Goal: Task Accomplishment & Management: Use online tool/utility

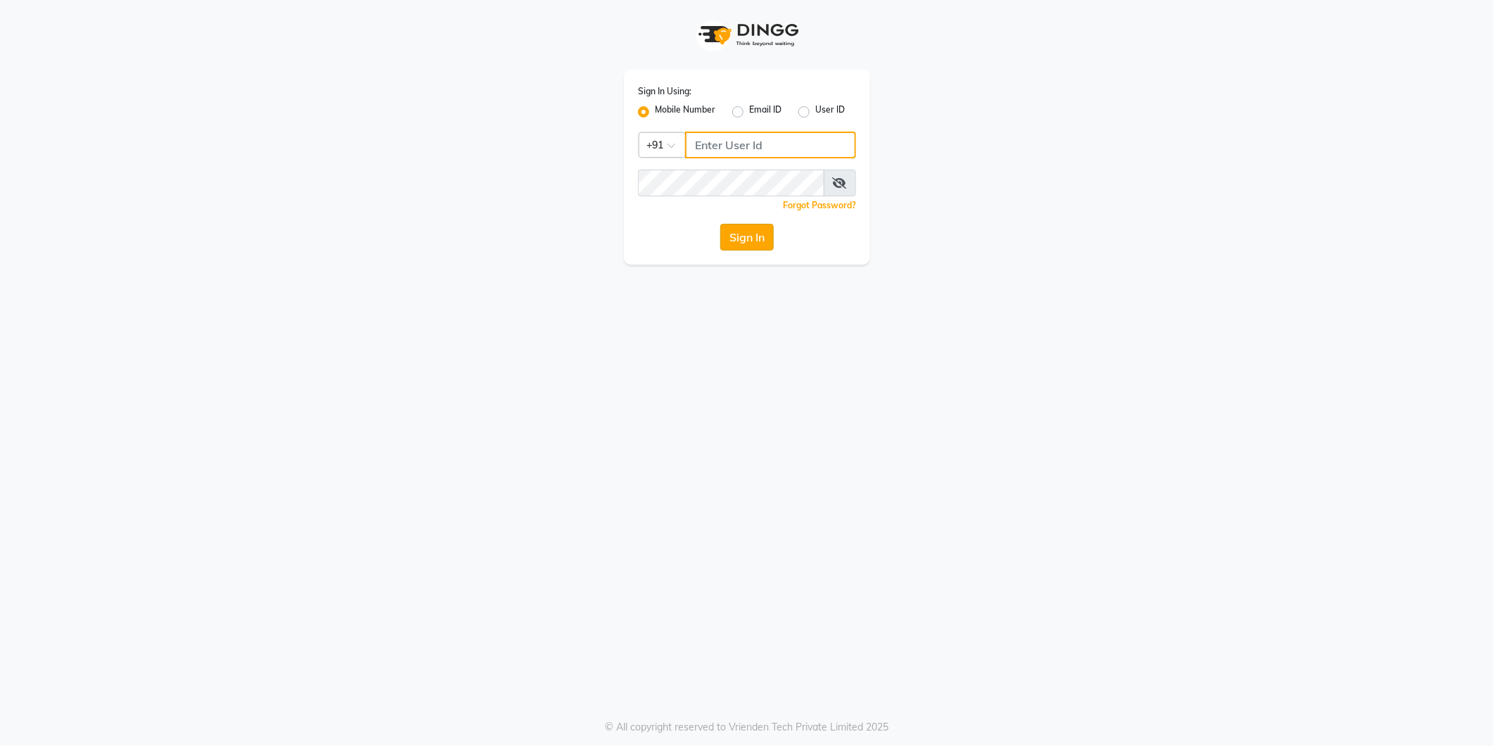
type input "8700041367"
click at [732, 231] on button "Sign In" at bounding box center [746, 237] width 53 height 27
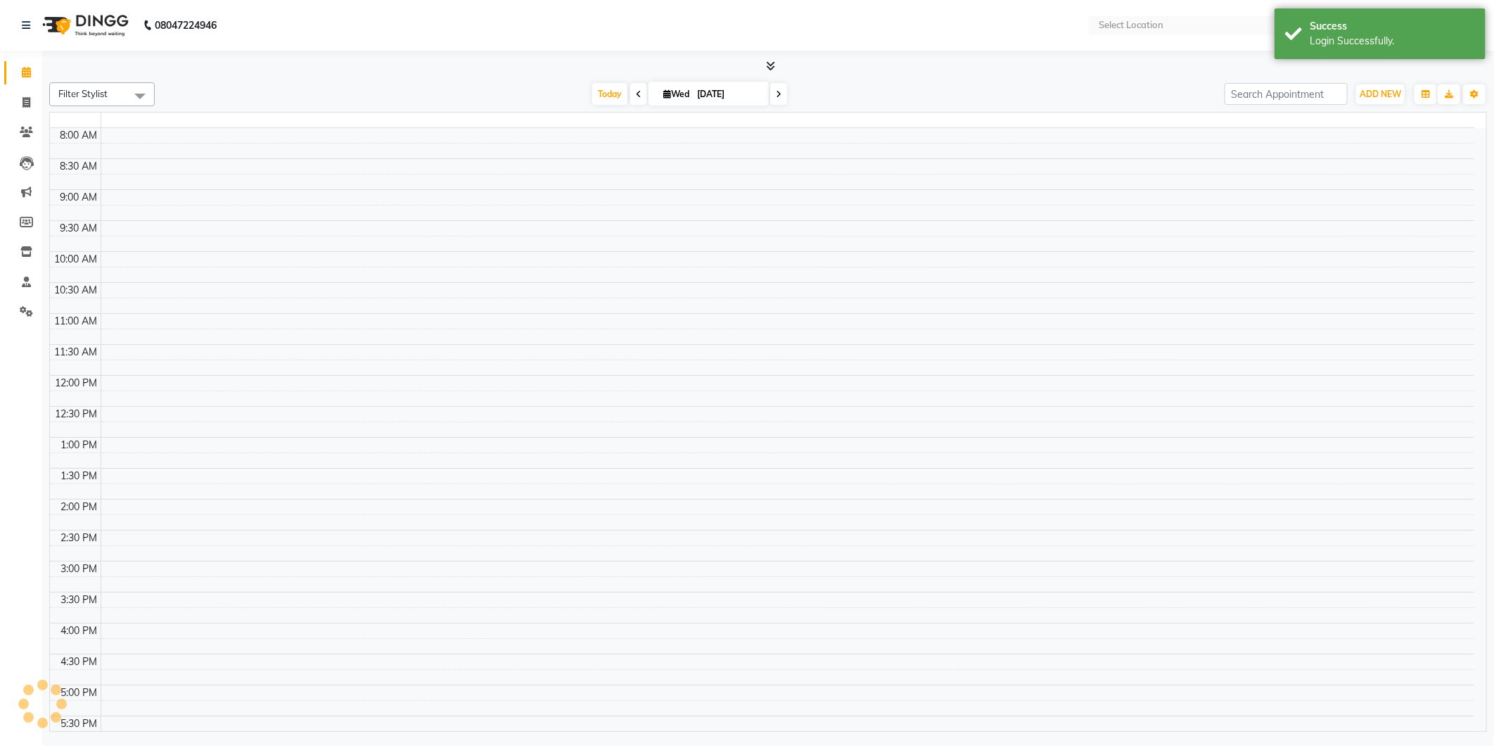
select select "en"
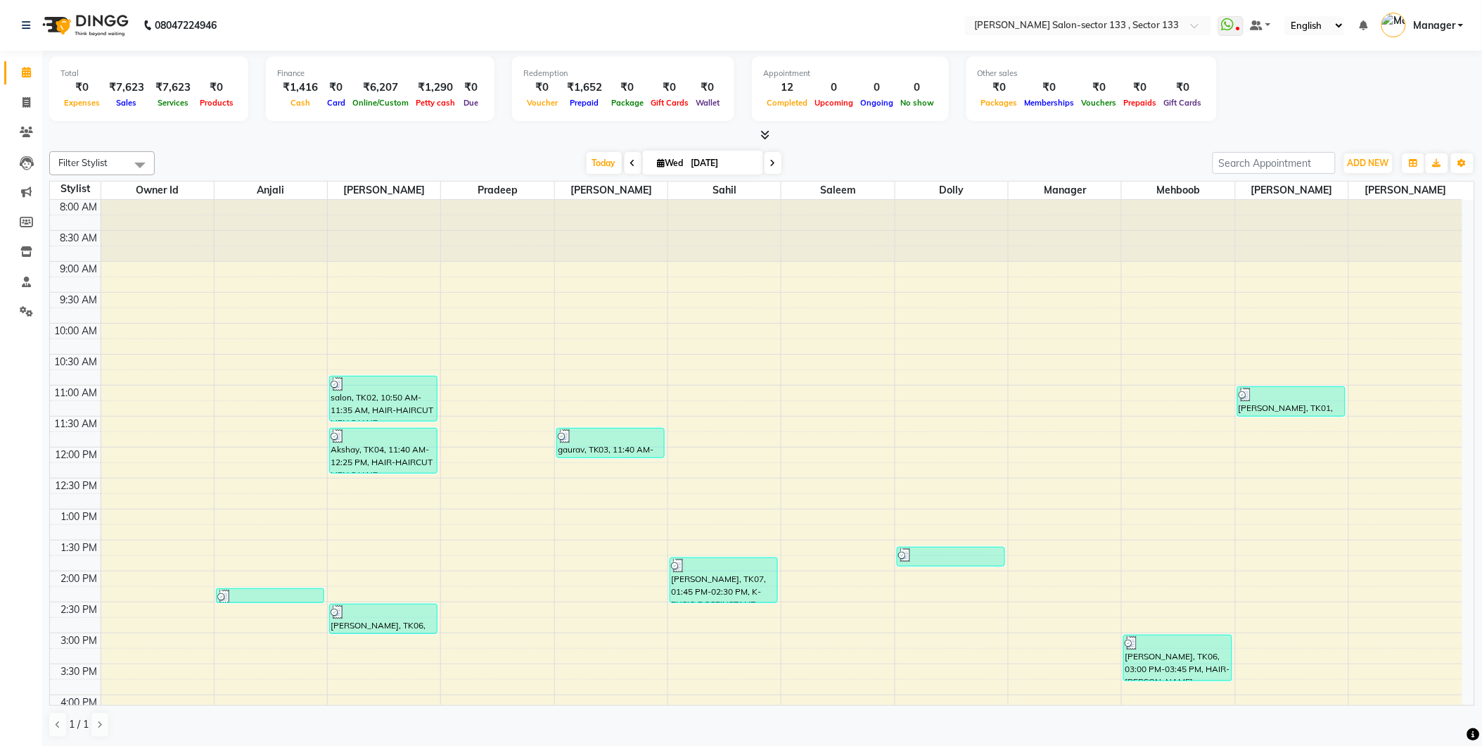
scroll to position [1, 0]
click at [235, 385] on div "8:00 AM 8:30 AM 9:00 AM 9:30 AM 10:00 AM 10:30 AM 11:00 AM 11:30 AM 12:00 PM 12…" at bounding box center [756, 663] width 1412 height 928
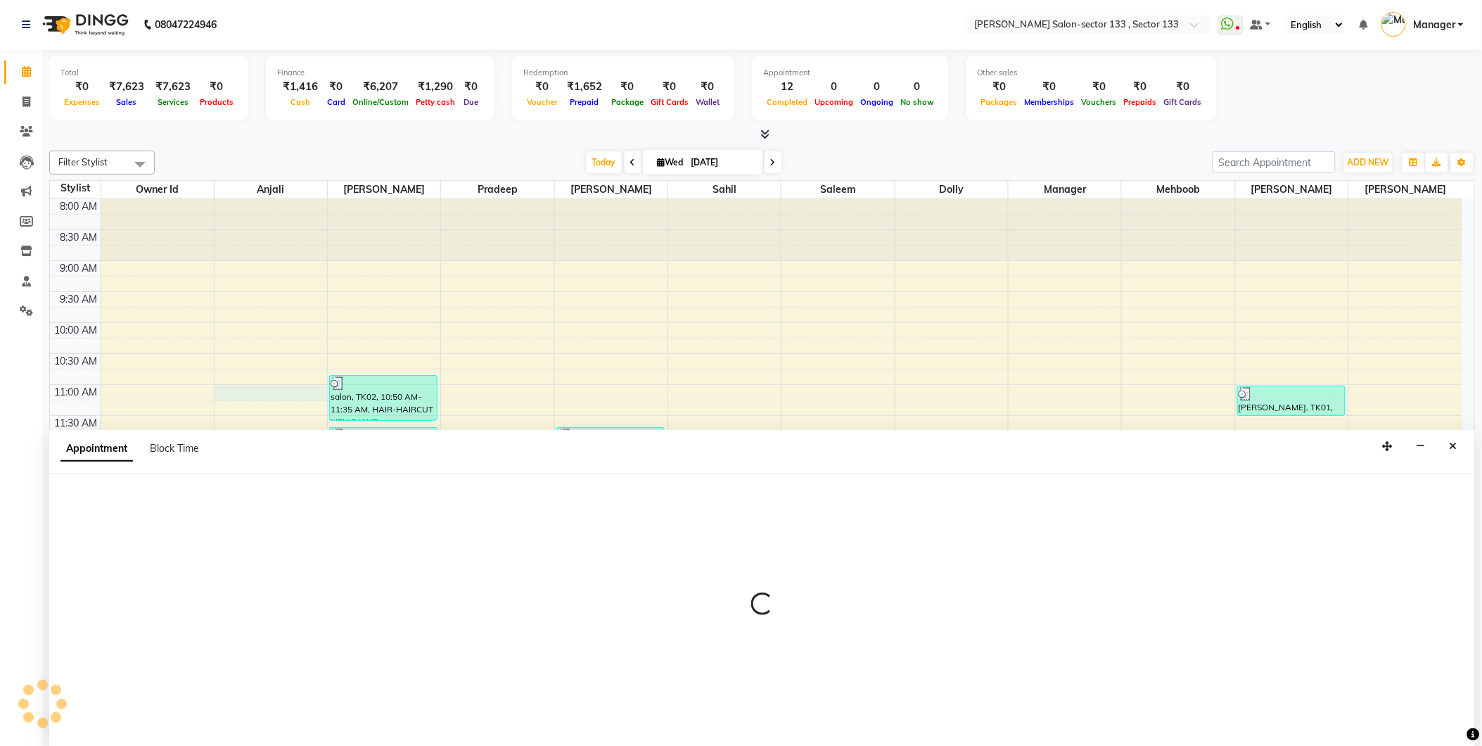
select select "80208"
select select "660"
select select "tentative"
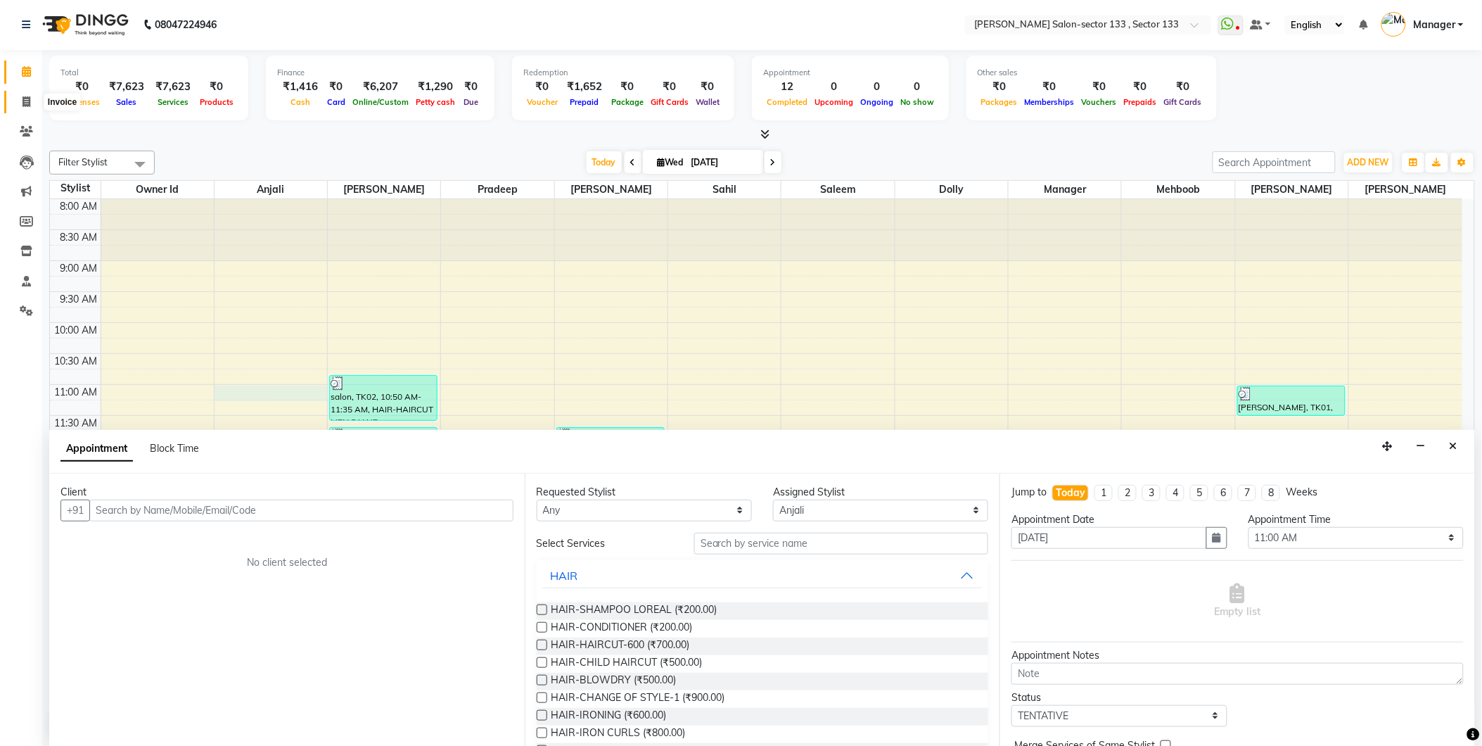
click at [23, 97] on icon at bounding box center [27, 101] width 8 height 11
select select "8302"
select select "service"
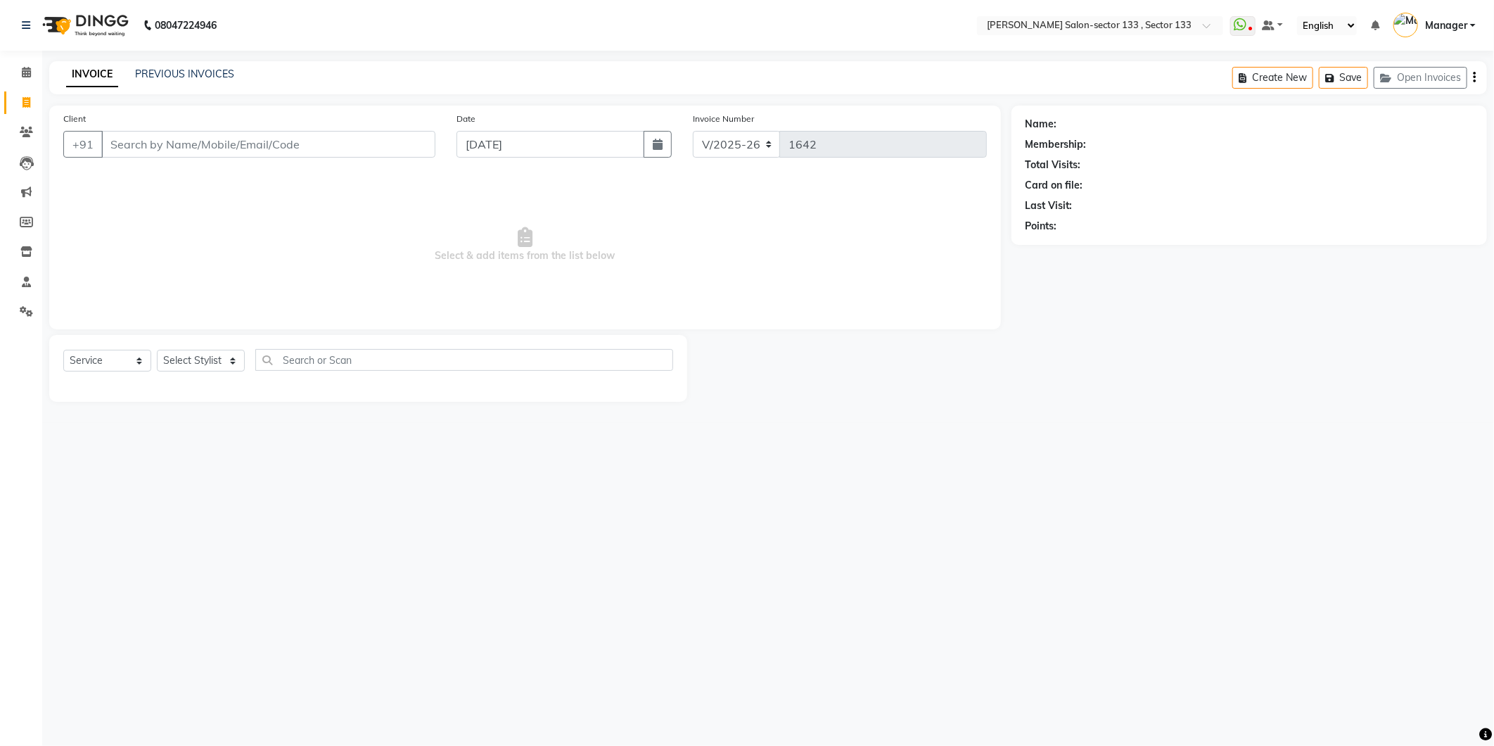
click at [150, 132] on input "Client" at bounding box center [268, 144] width 334 height 27
click at [279, 146] on input "Client" at bounding box center [268, 144] width 334 height 27
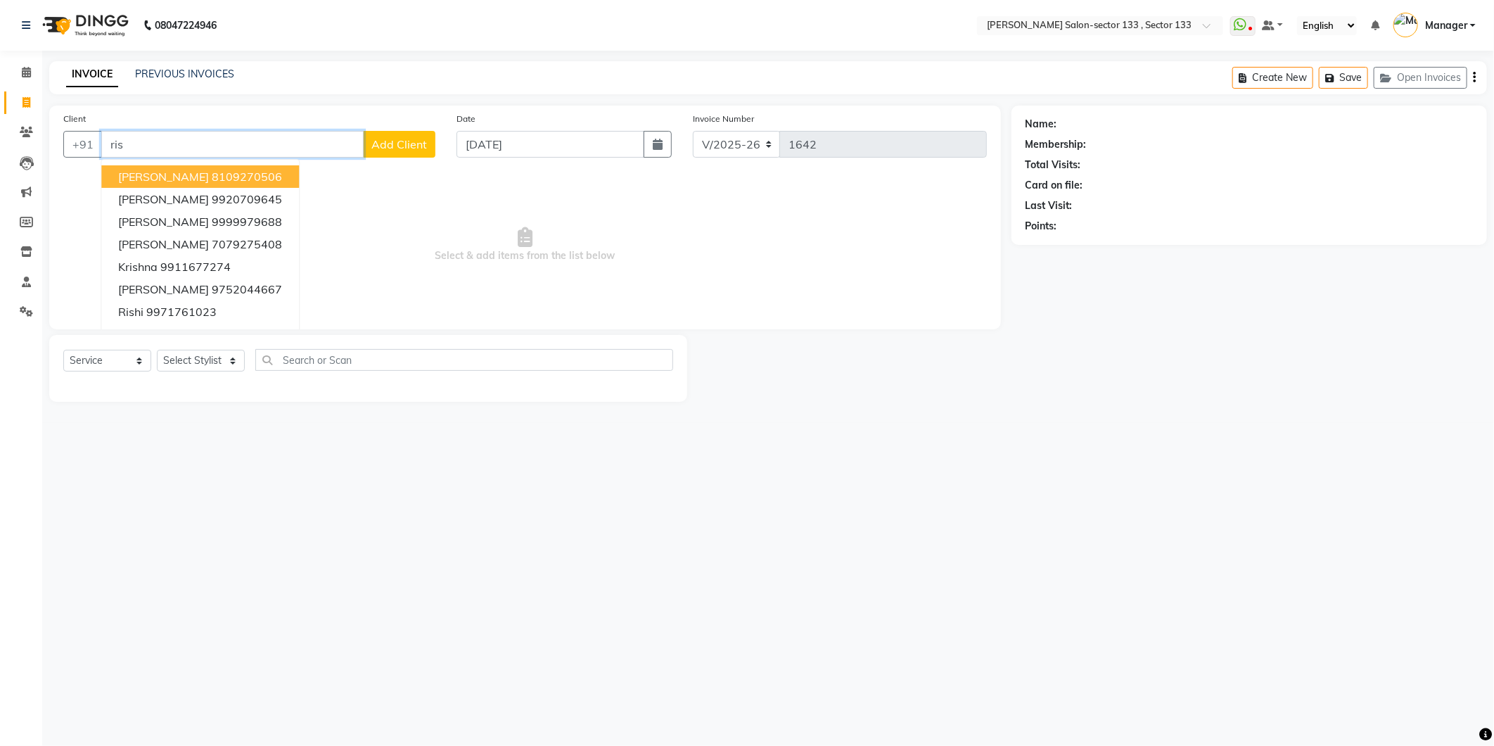
click at [269, 171] on ngb-highlight "8109270506" at bounding box center [247, 177] width 70 height 14
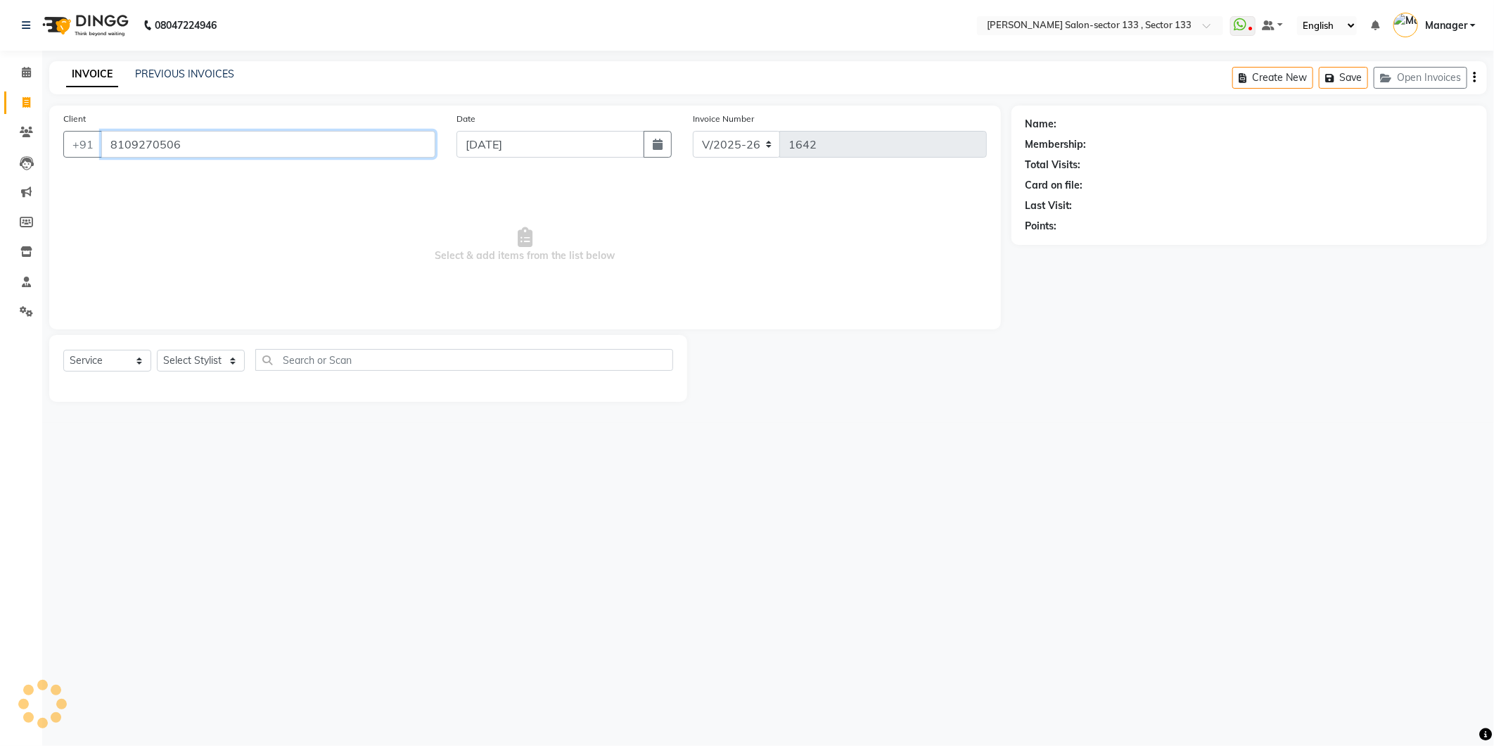
type input "8109270506"
click at [1064, 249] on icon "button" at bounding box center [1065, 246] width 10 height 10
click at [1058, 369] on div "Name: [PERSON_NAME] Membership: No Active Membership Total Visits: 5 Card on fi…" at bounding box center [1255, 254] width 486 height 296
click at [193, 352] on select "Select Stylist [PERSON_NAME] [PERSON_NAME] Manager Mehboob Owner id Pradeep [PE…" at bounding box center [201, 361] width 88 height 22
select select "84597"
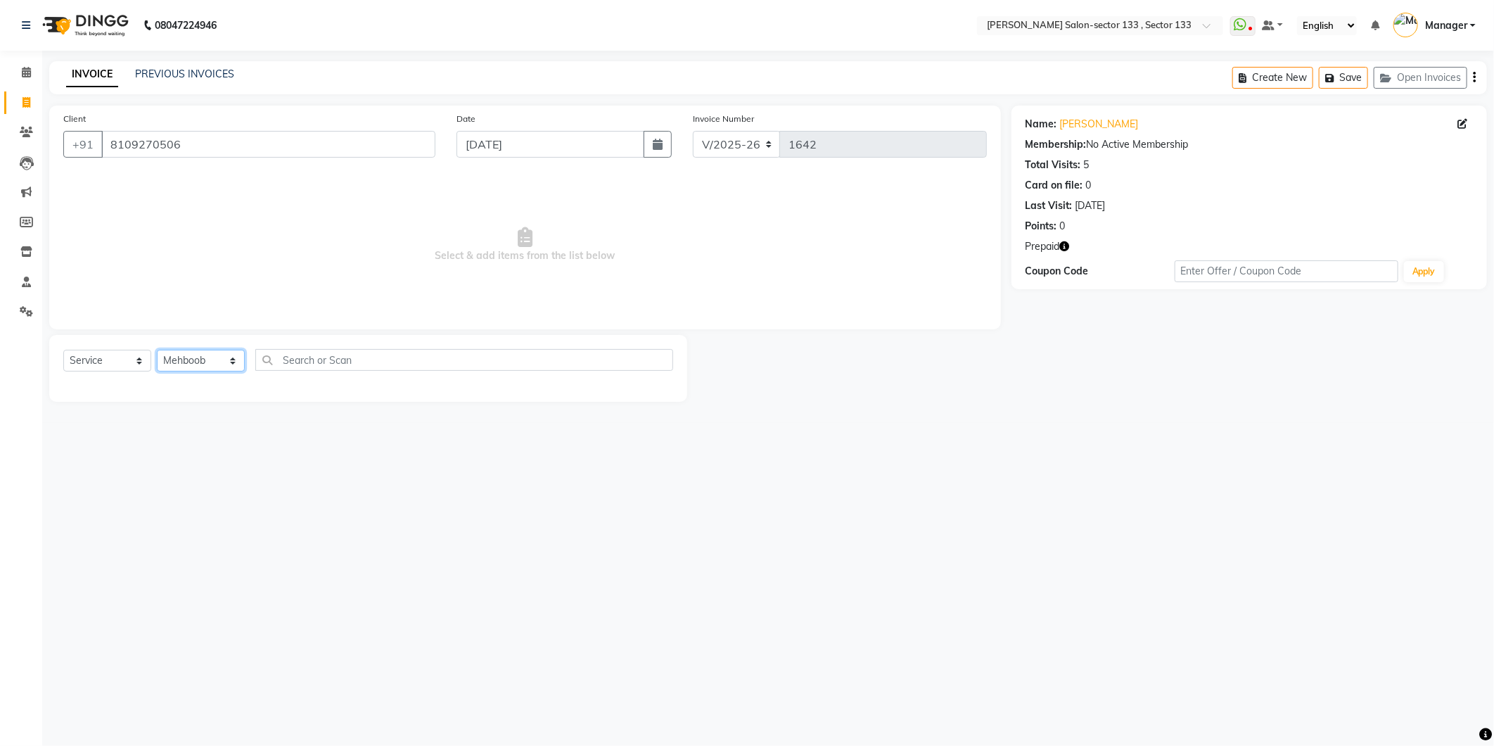
click at [157, 350] on select "Select Stylist [PERSON_NAME] [PERSON_NAME] Manager Mehboob Owner id Pradeep [PE…" at bounding box center [201, 361] width 88 height 22
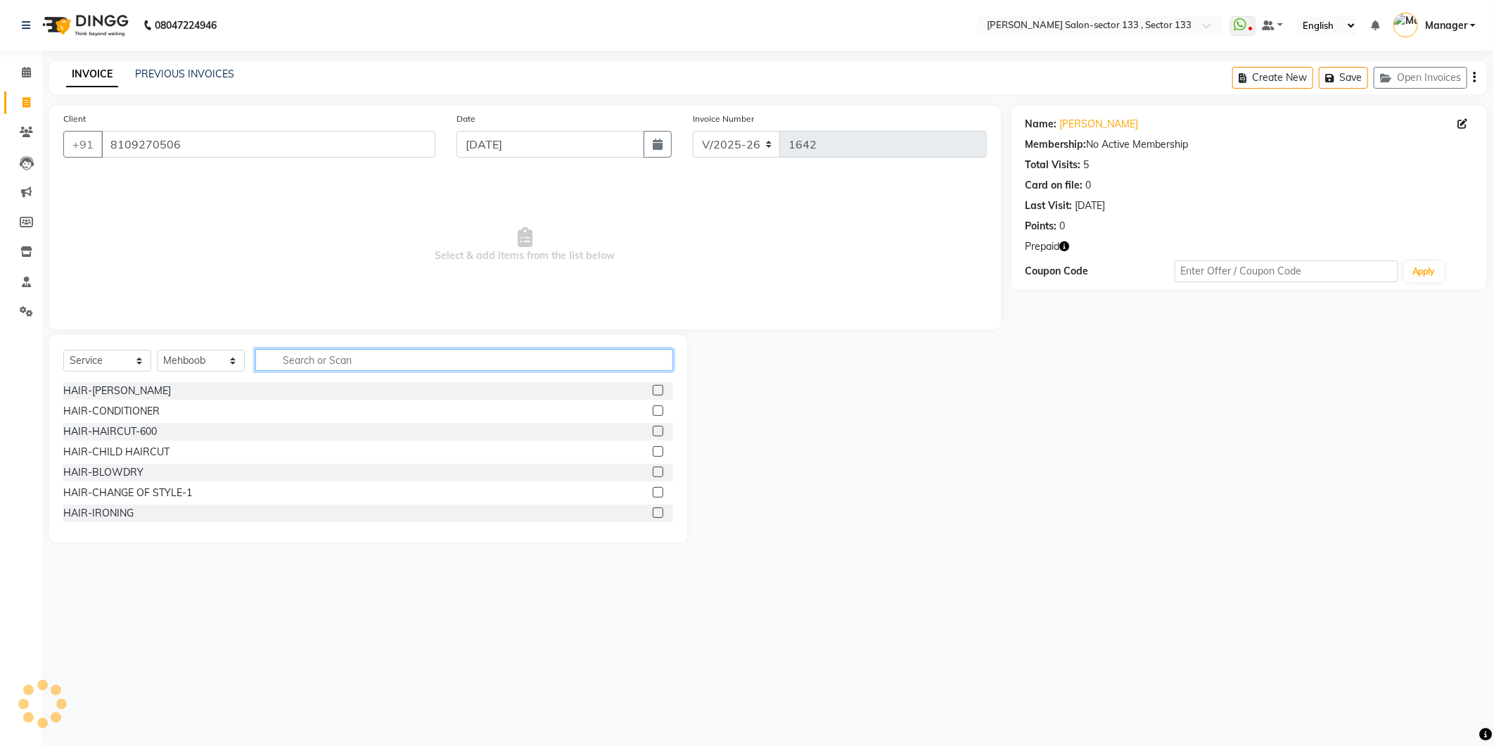
click at [333, 359] on input "text" at bounding box center [464, 360] width 418 height 22
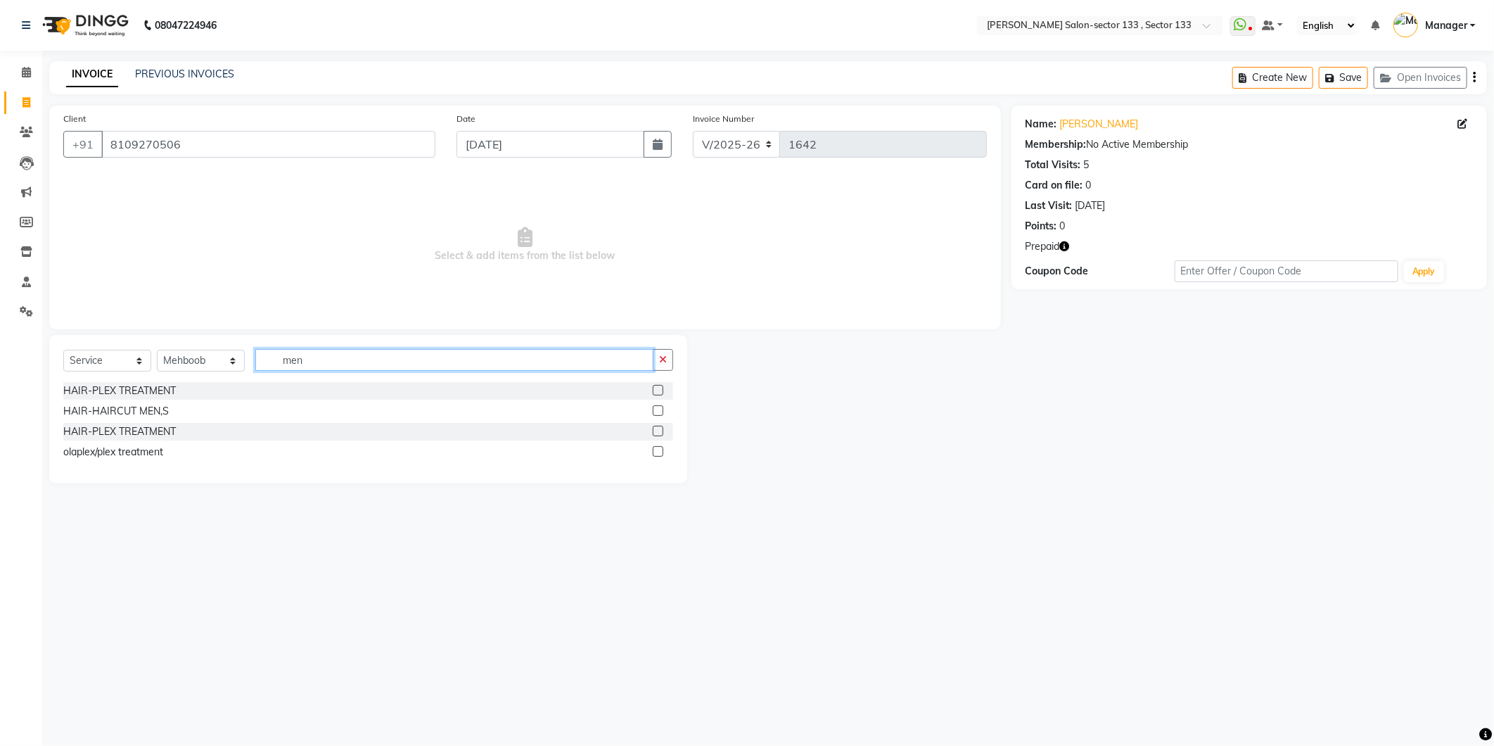
type input "men"
click at [660, 414] on label at bounding box center [658, 410] width 11 height 11
click at [660, 414] on input "checkbox" at bounding box center [657, 411] width 9 height 9
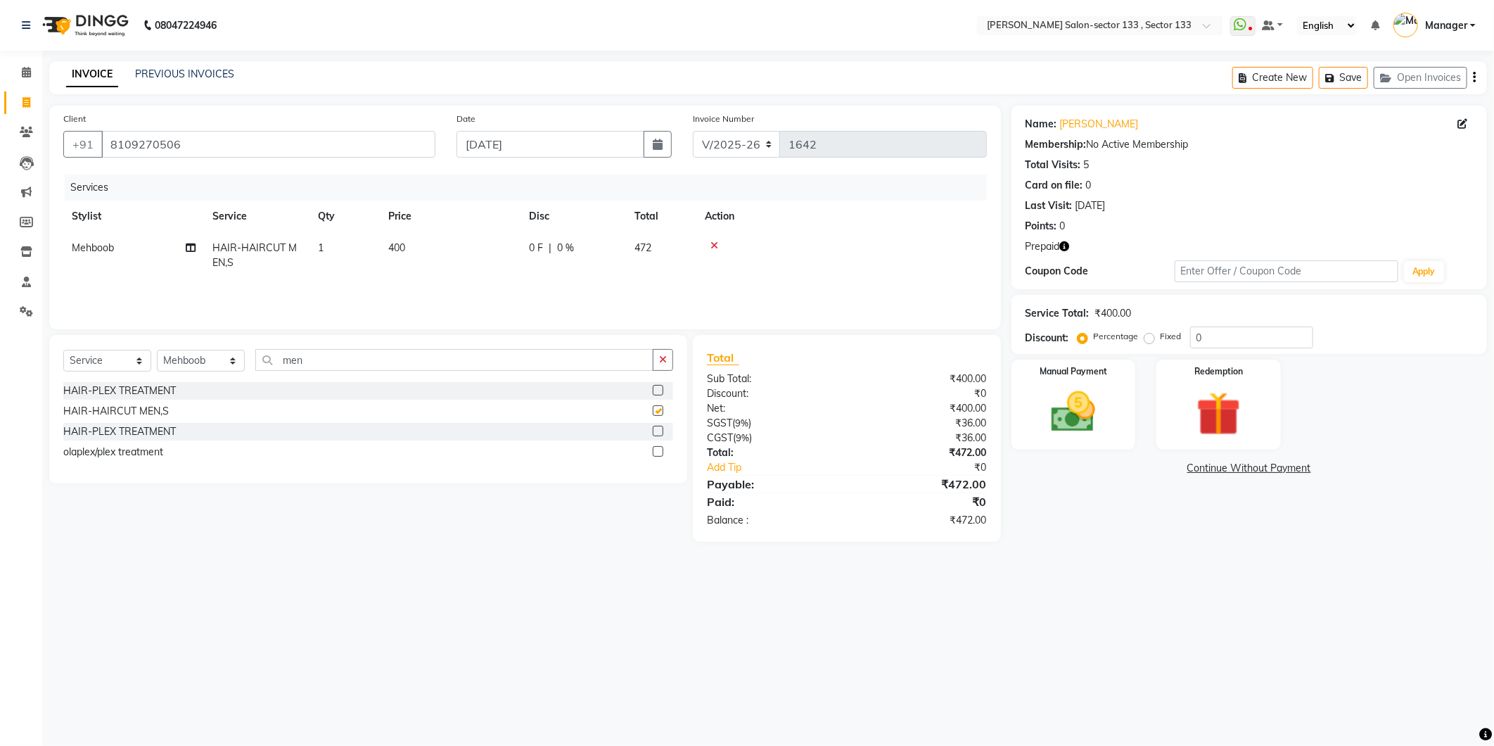
checkbox input "false"
click at [1192, 367] on div "Redemption" at bounding box center [1218, 404] width 129 height 94
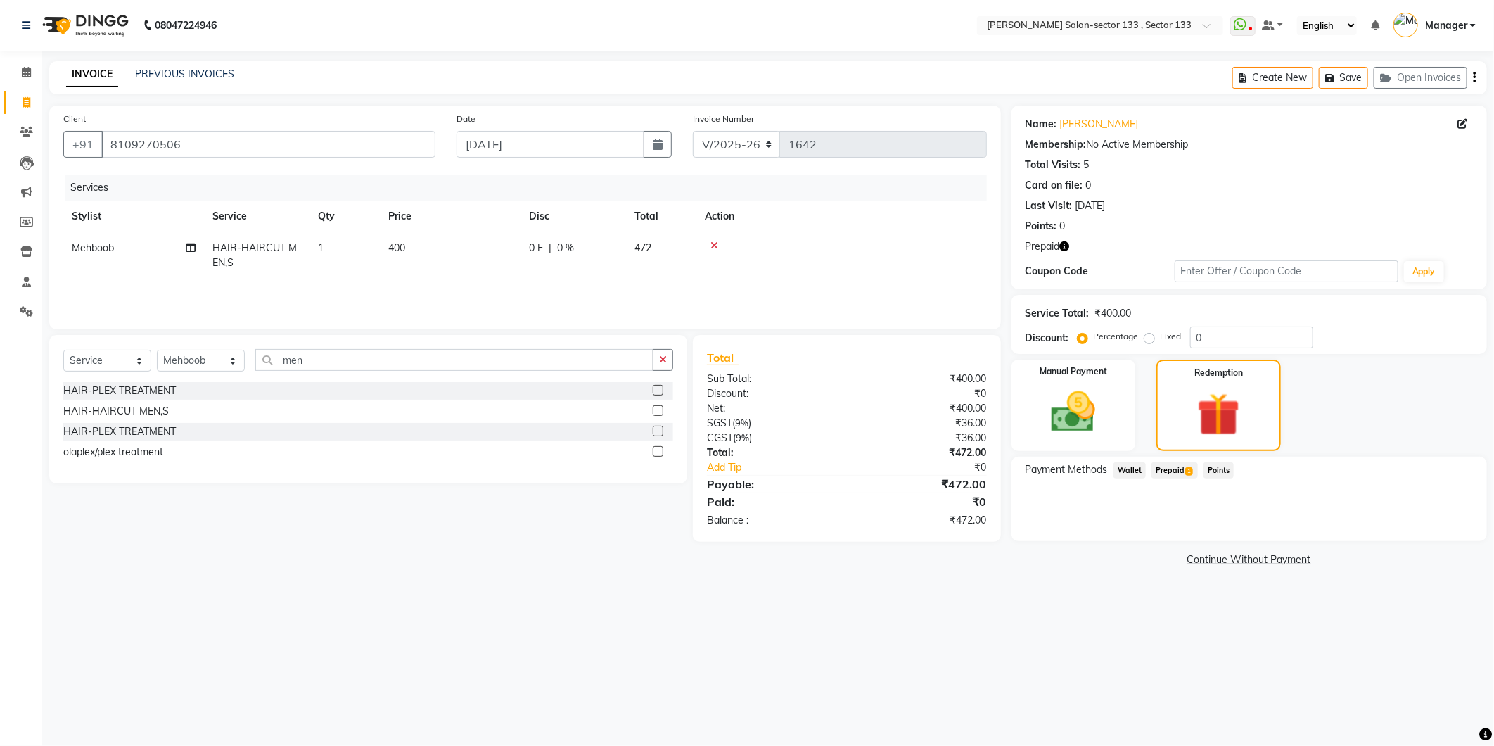
click at [1180, 476] on span "Prepaid 1" at bounding box center [1175, 470] width 46 height 16
click at [1429, 531] on button "Add" at bounding box center [1439, 527] width 51 height 24
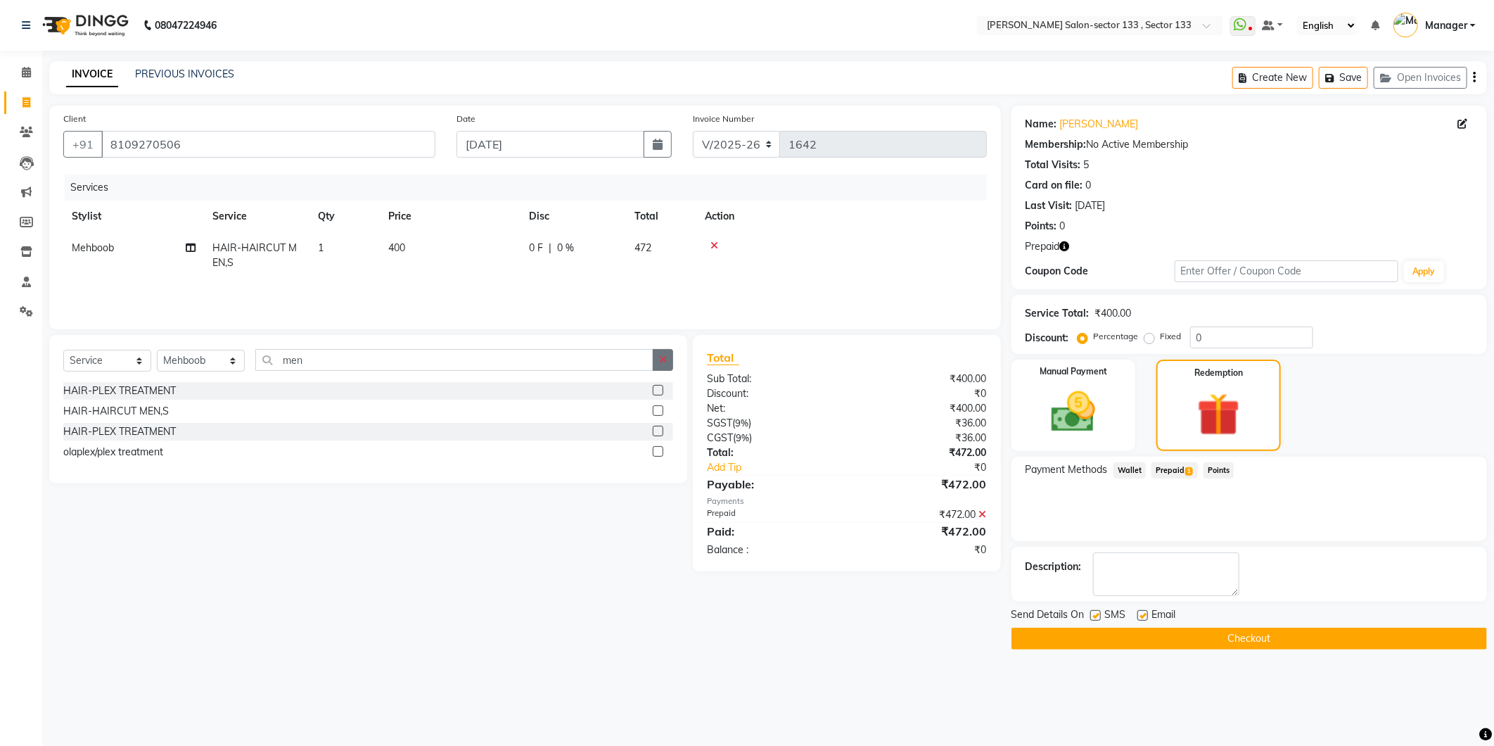
click at [663, 357] on icon "button" at bounding box center [663, 360] width 8 height 10
click at [601, 338] on div "Select Service Product Membership Package Voucher Prepaid Gift Card Select Styl…" at bounding box center [368, 439] width 638 height 208
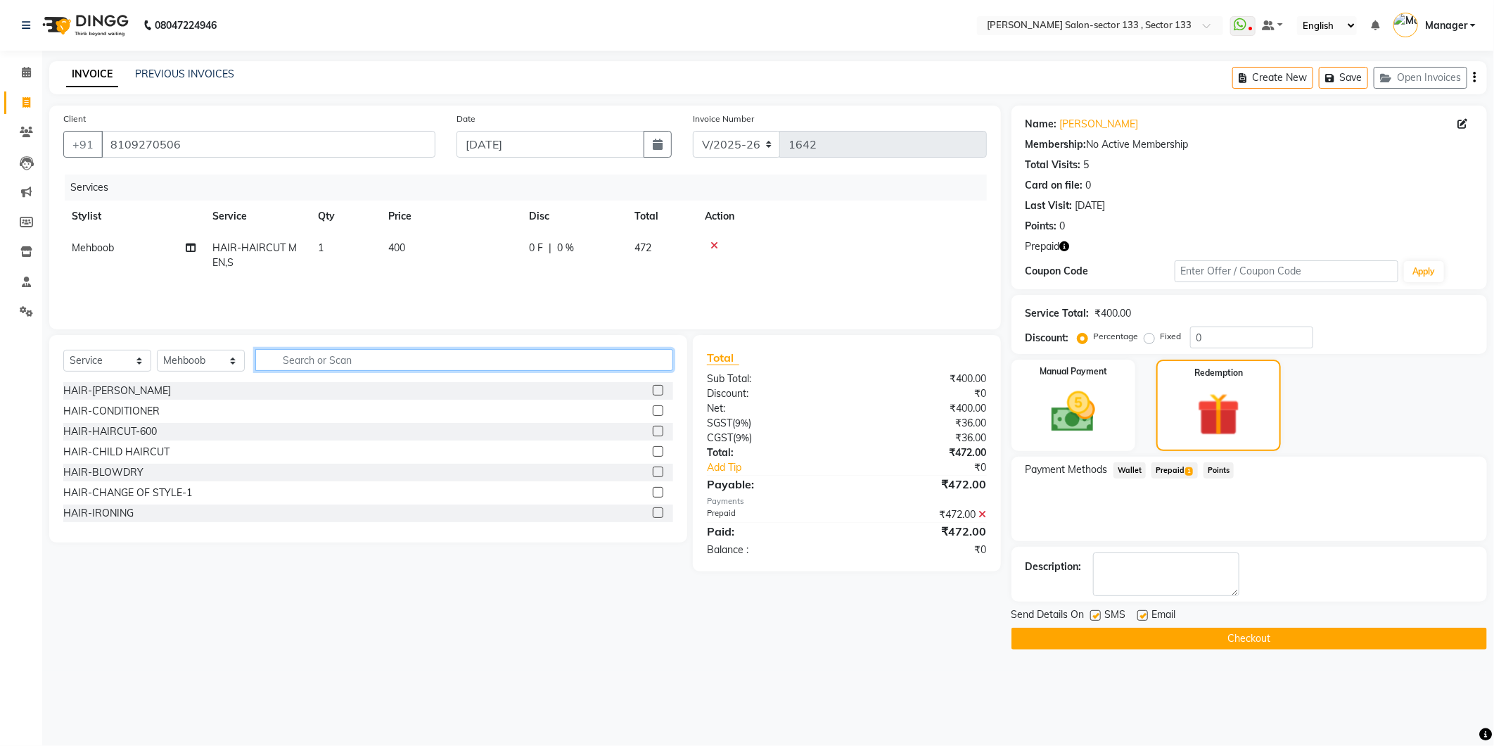
click at [591, 355] on input "text" at bounding box center [464, 360] width 418 height 22
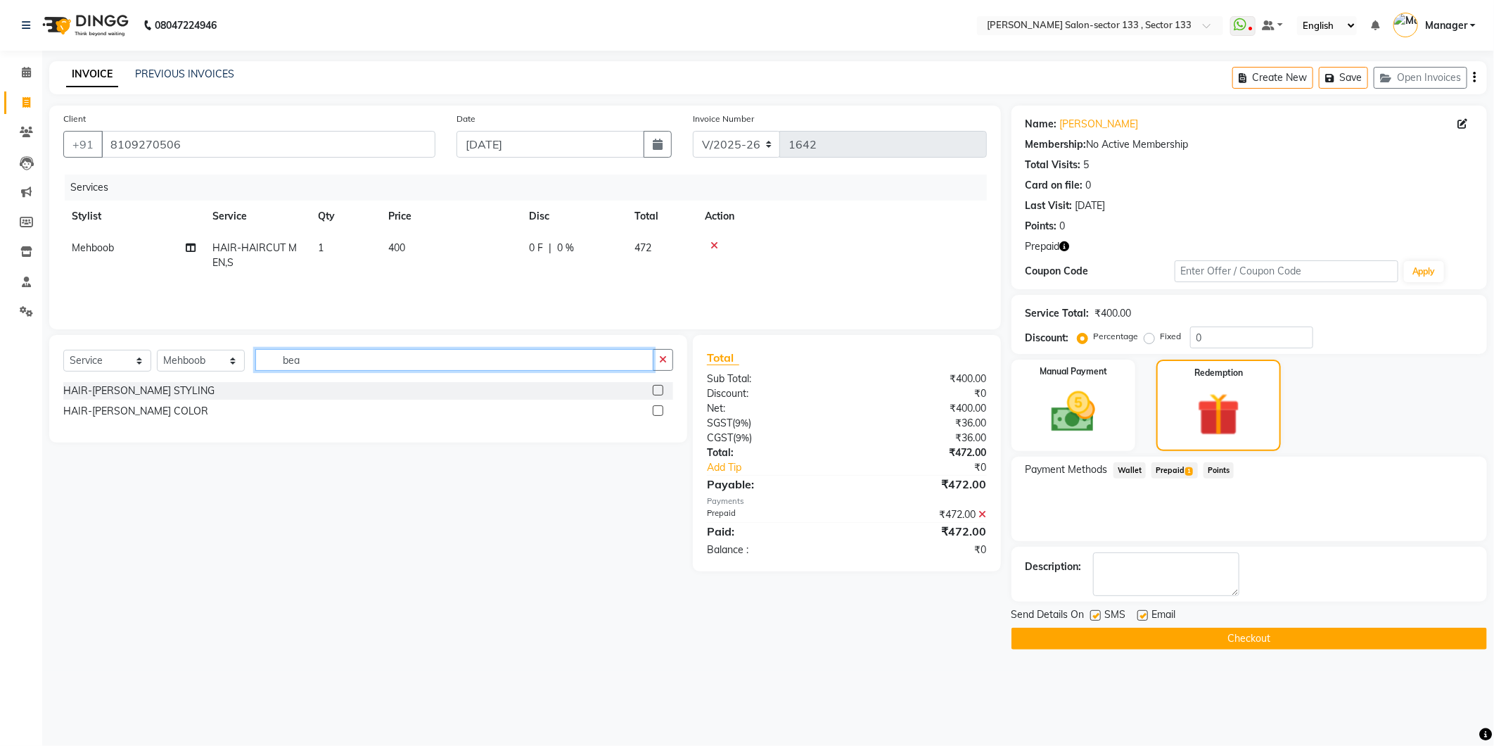
type input "bea"
click at [658, 390] on label at bounding box center [658, 390] width 11 height 11
click at [658, 390] on input "checkbox" at bounding box center [657, 390] width 9 height 9
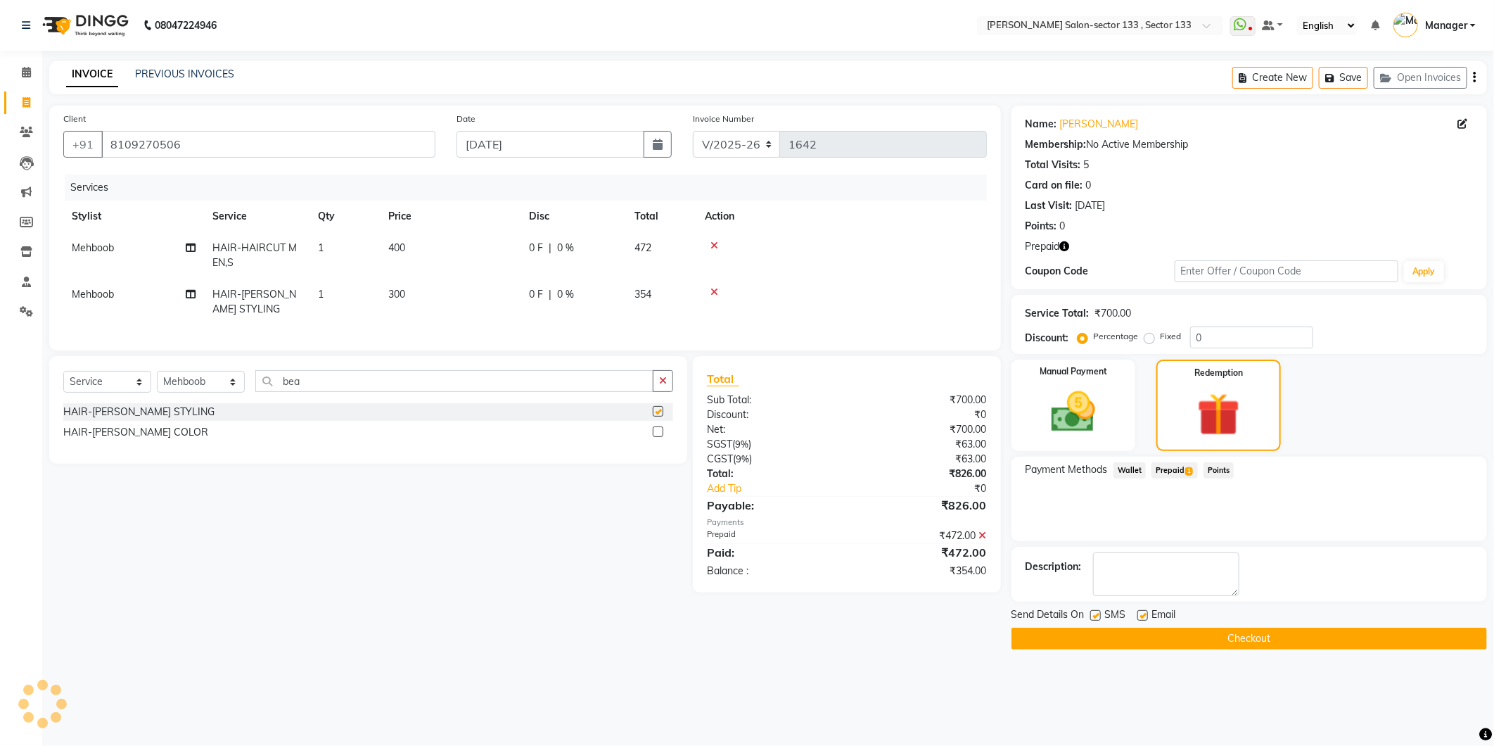
checkbox input "false"
click at [785, 287] on div at bounding box center [842, 292] width 274 height 10
click at [1147, 643] on button "Checkout" at bounding box center [1250, 638] width 476 height 22
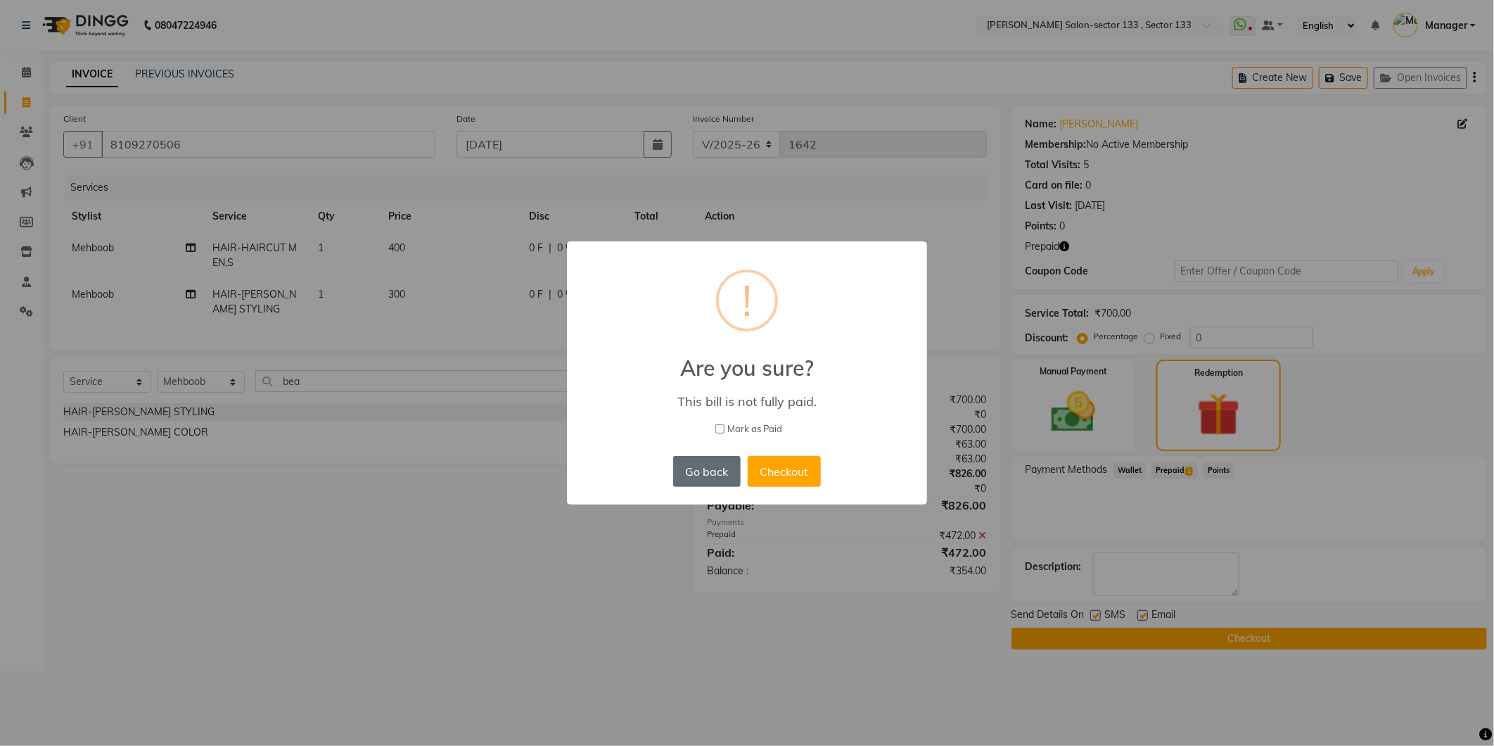
click at [710, 470] on button "Go back" at bounding box center [707, 471] width 68 height 31
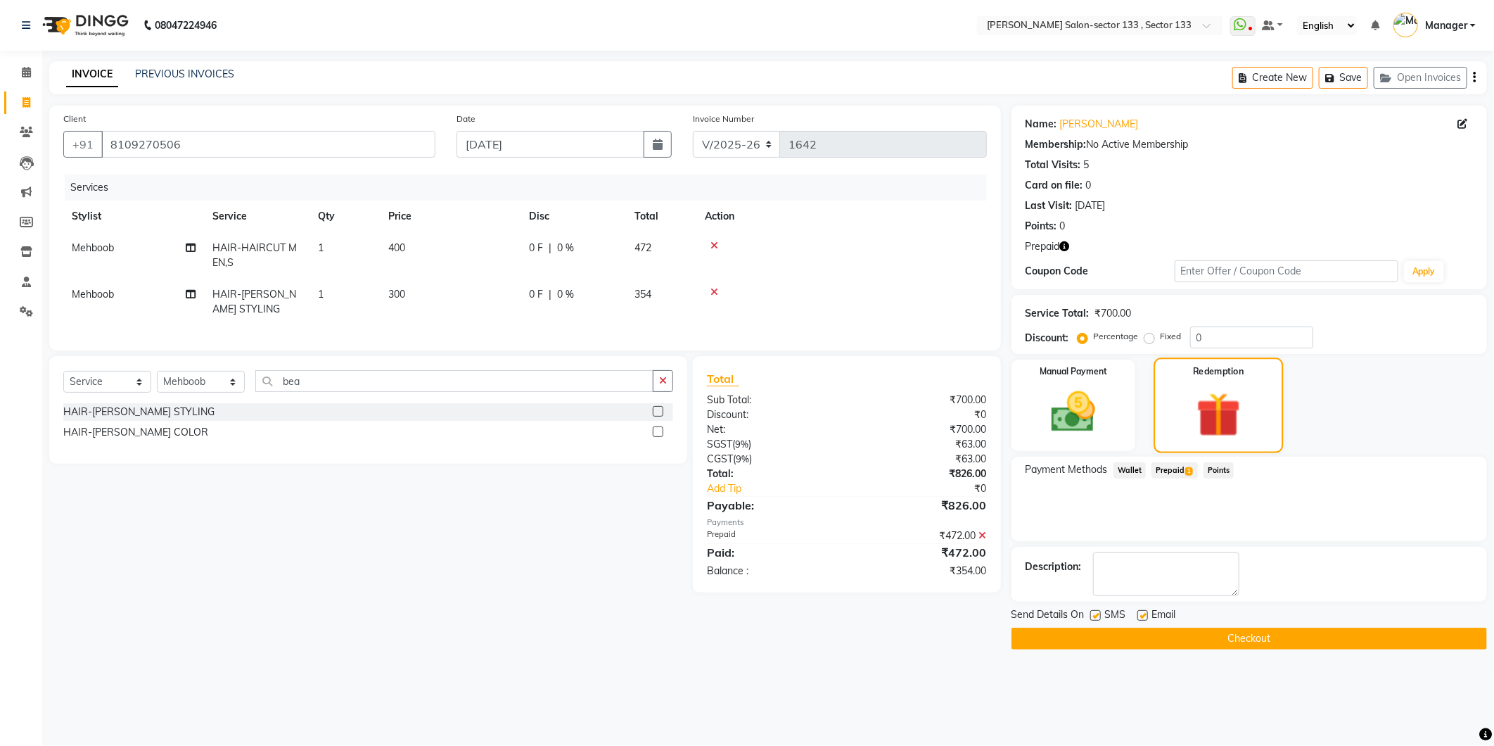
click at [1220, 408] on img at bounding box center [1218, 415] width 72 height 56
click at [978, 543] on div "₹472.00" at bounding box center [922, 535] width 151 height 15
click at [986, 540] on icon at bounding box center [983, 535] width 8 height 10
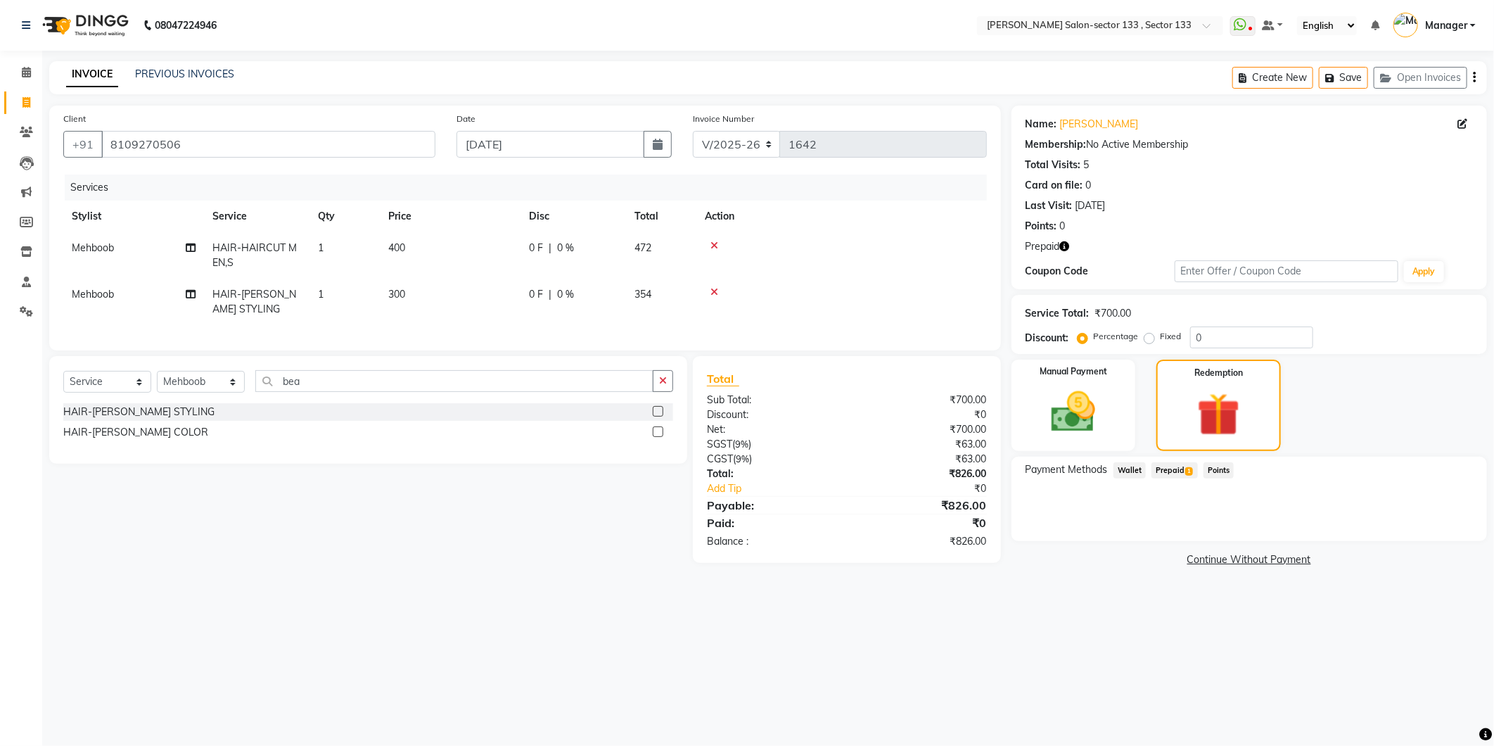
click at [1156, 464] on span "Prepaid 1" at bounding box center [1175, 470] width 46 height 16
click at [1439, 523] on button "Add" at bounding box center [1439, 527] width 51 height 24
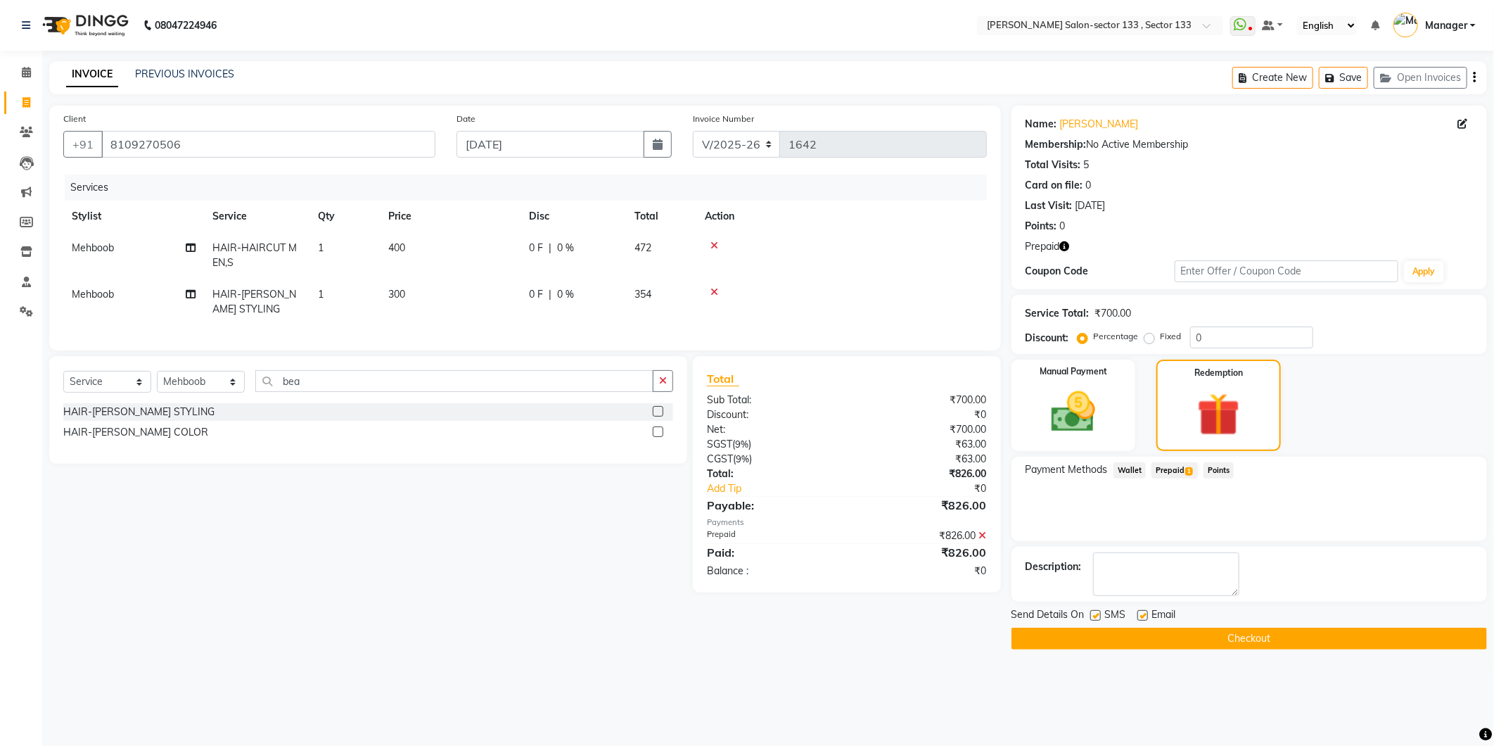
click at [1330, 640] on button "Checkout" at bounding box center [1250, 638] width 476 height 22
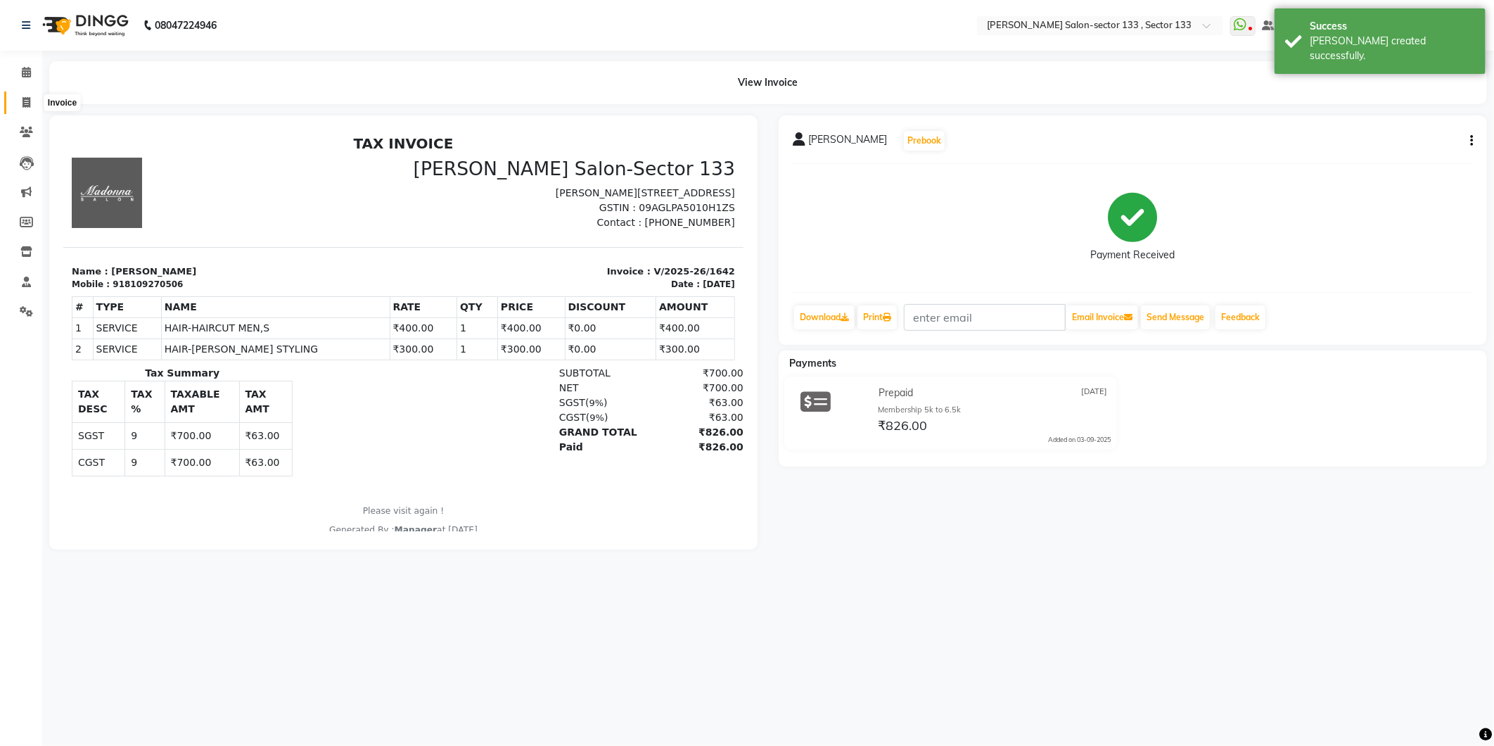
click at [32, 99] on span at bounding box center [26, 103] width 25 height 16
select select "8302"
select select "service"
